Goal: Task Accomplishment & Management: Use online tool/utility

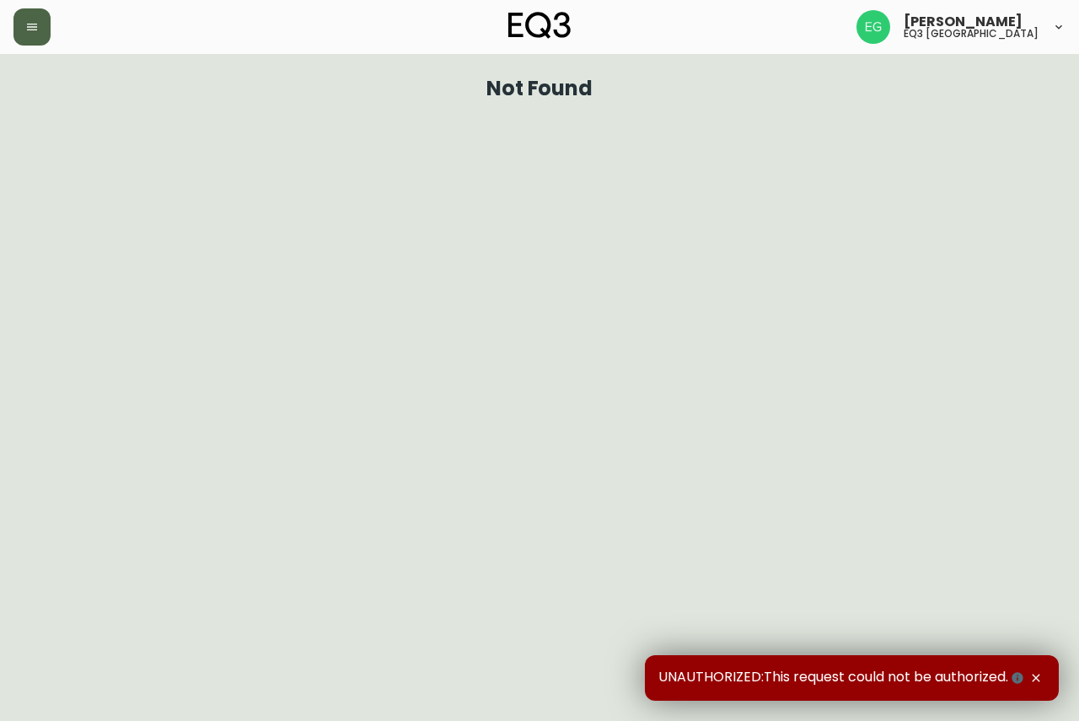
click at [46, 26] on button "button" at bounding box center [31, 26] width 37 height 37
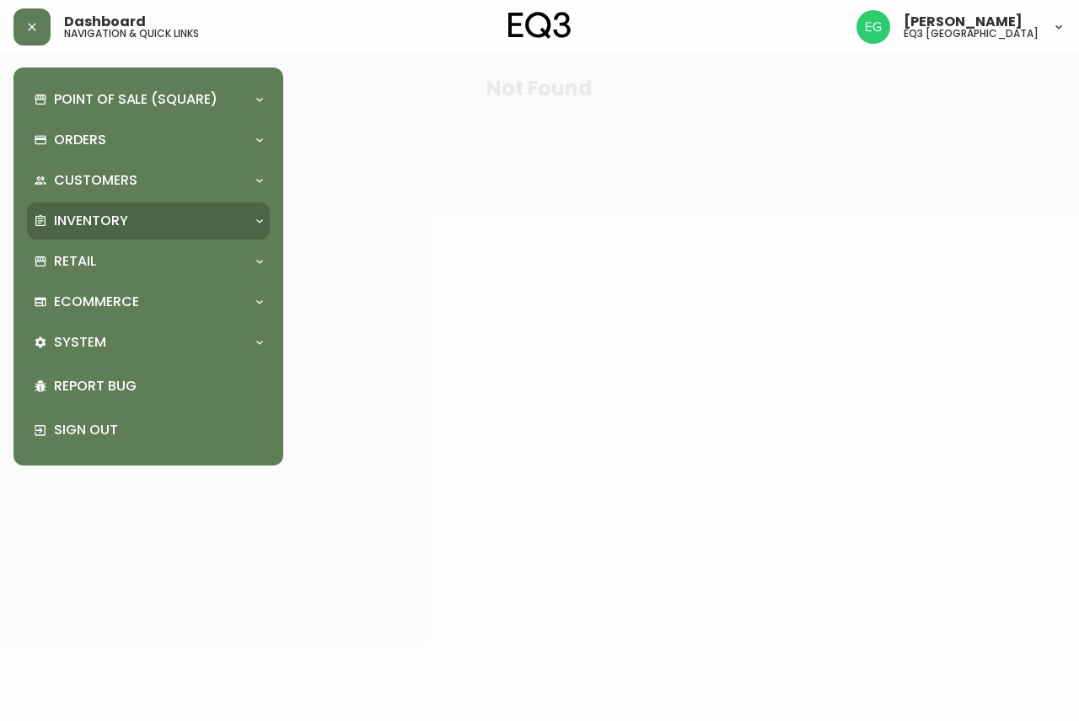
click at [132, 210] on div "Inventory" at bounding box center [148, 220] width 243 height 37
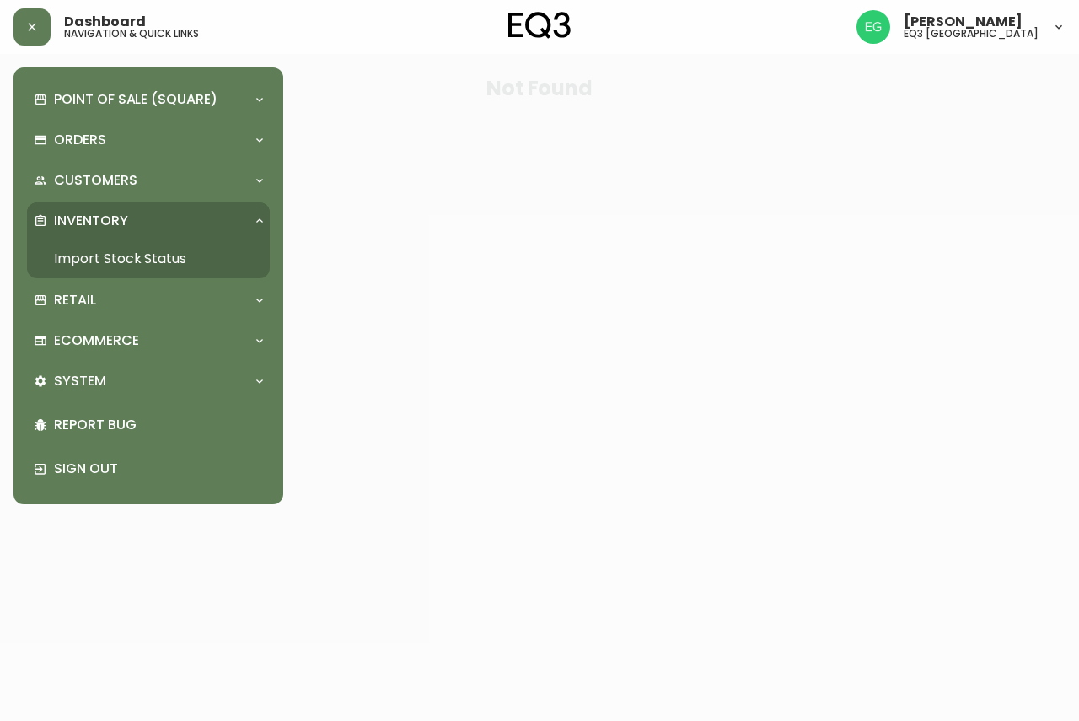
click at [155, 271] on link "Import Stock Status" at bounding box center [148, 258] width 243 height 39
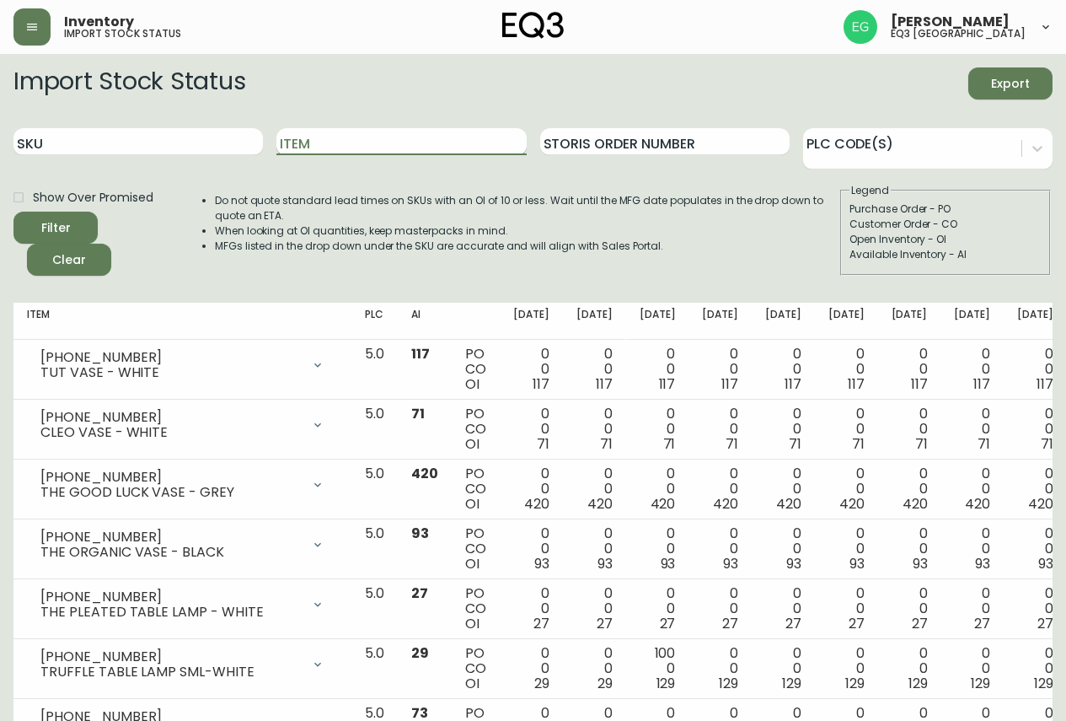
click at [465, 145] on input "Item" at bounding box center [401, 141] width 250 height 27
click at [13, 212] on button "Filter" at bounding box center [55, 228] width 84 height 32
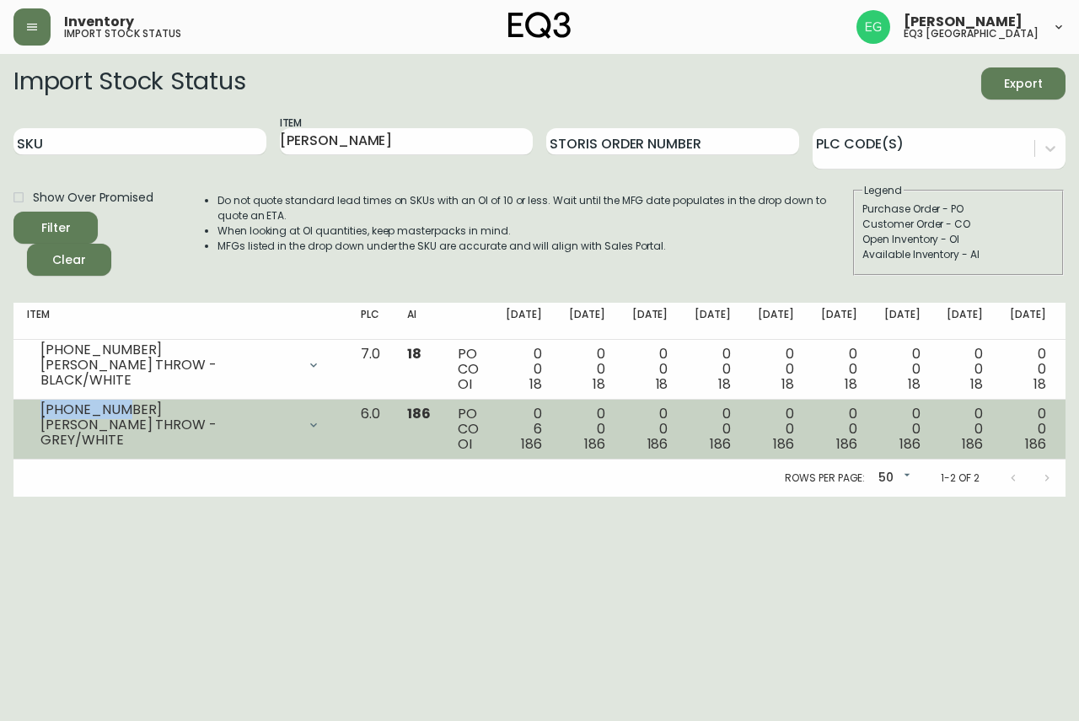
drag, startPoint x: 115, startPoint y: 415, endPoint x: 34, endPoint y: 421, distance: 82.0
click at [34, 421] on div "[PHONE_NUMBER] [PERSON_NAME] THROW - GREY/WHITE" at bounding box center [180, 424] width 307 height 37
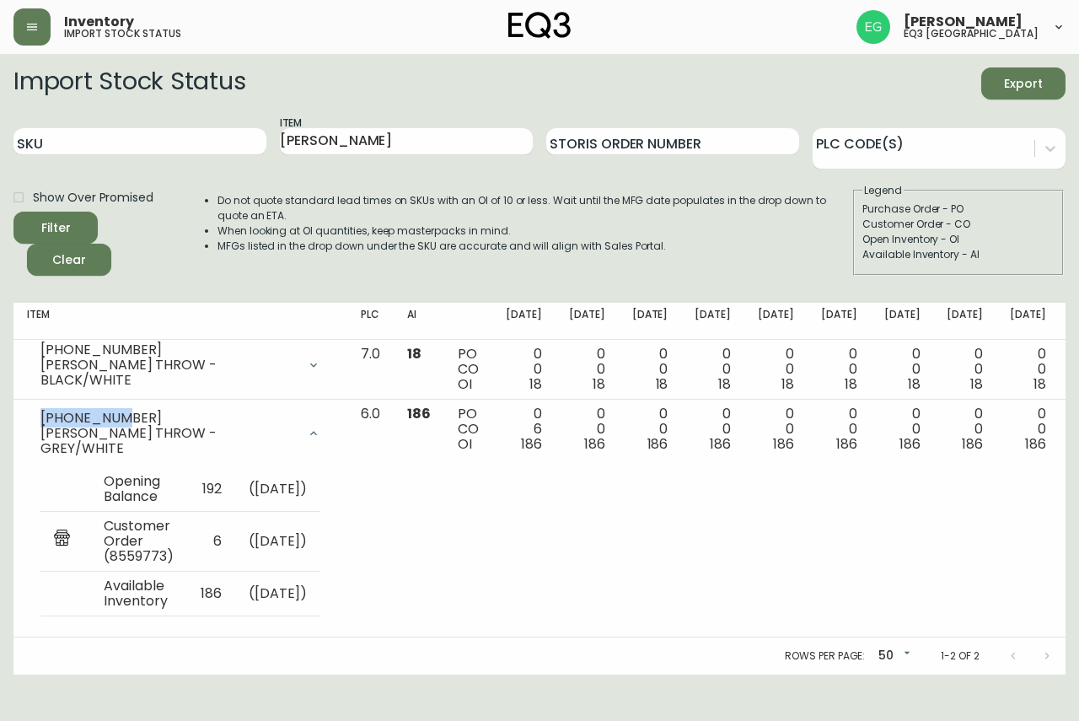
copy div "[PHONE_NUMBER]"
drag, startPoint x: 368, startPoint y: 140, endPoint x: 12, endPoint y: 196, distance: 360.1
click at [12, 196] on main "Import Stock Status Export SKU Item [PERSON_NAME] Storis Order Number PLC Code(…" at bounding box center [539, 364] width 1079 height 620
type input "O"
type input "SOREN"
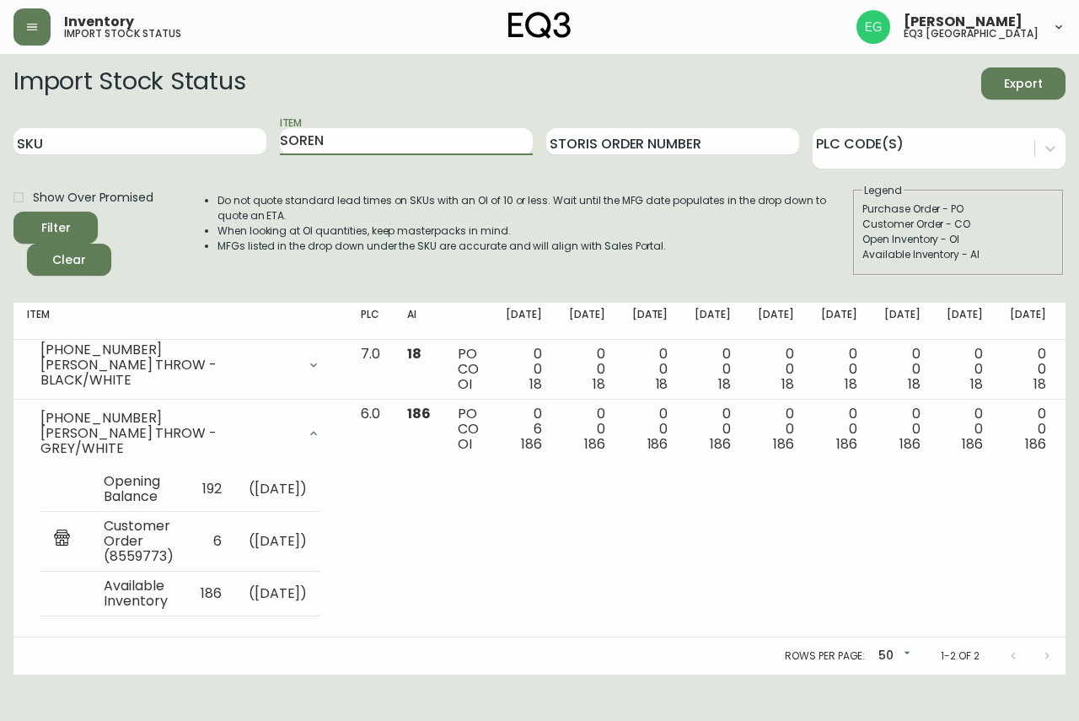
click at [13, 212] on button "Filter" at bounding box center [55, 228] width 84 height 32
